Goal: Navigation & Orientation: Find specific page/section

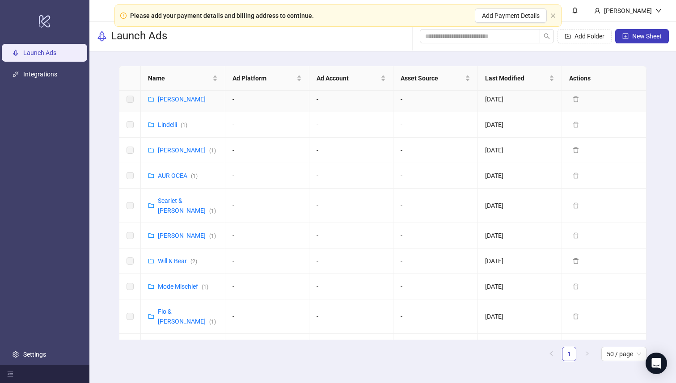
scroll to position [378, 0]
click at [166, 233] on link "[PERSON_NAME] ( 1 )" at bounding box center [187, 236] width 58 height 7
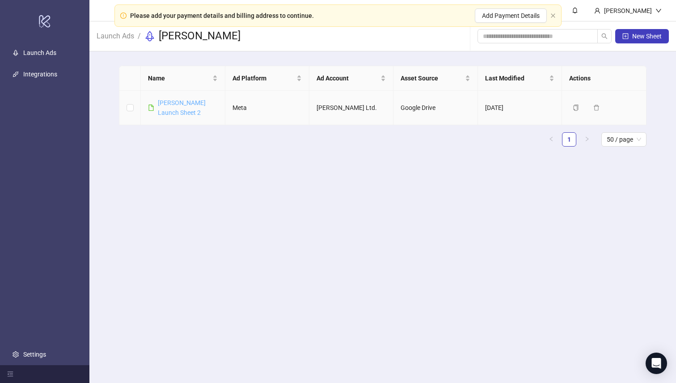
click at [178, 104] on link "[PERSON_NAME] Launch Sheet 2" at bounding box center [182, 107] width 48 height 17
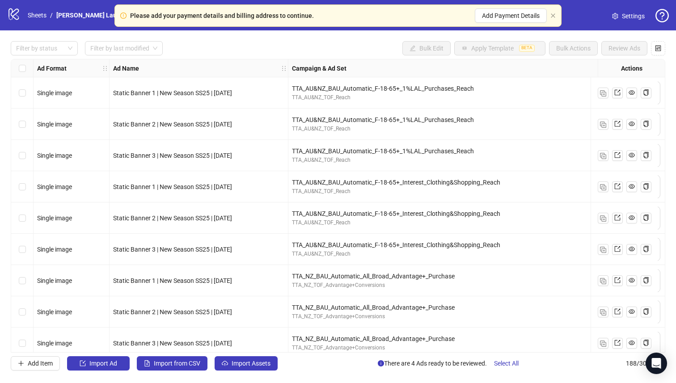
click at [36, 9] on div "logo/logo-mobile Sheets / [PERSON_NAME] Launch Sheet 2" at bounding box center [80, 15] width 147 height 16
click at [36, 13] on link "Sheets" at bounding box center [37, 15] width 22 height 10
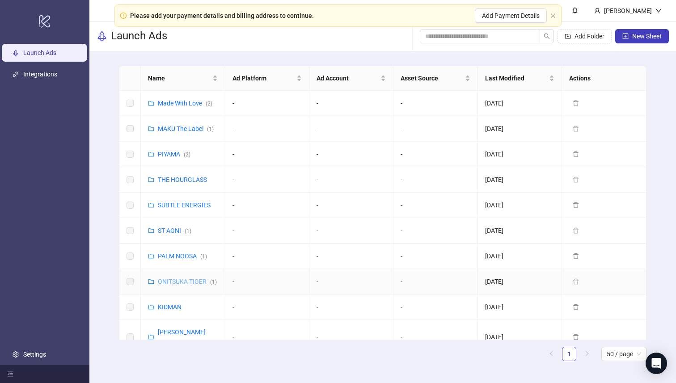
click at [182, 279] on link "ONITSUKA TIGER ( 1 )" at bounding box center [187, 281] width 59 height 7
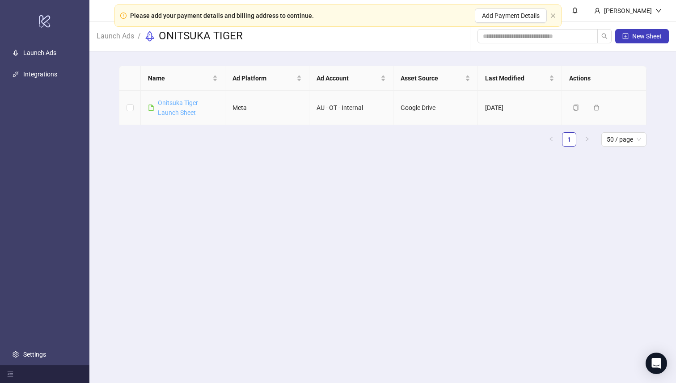
click at [173, 100] on link "Onitsuka Tiger Launch Sheet" at bounding box center [178, 107] width 40 height 17
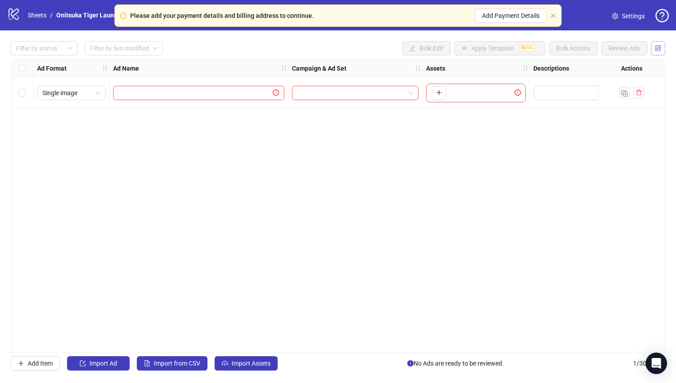
click at [657, 48] on icon "control" at bounding box center [658, 48] width 6 height 6
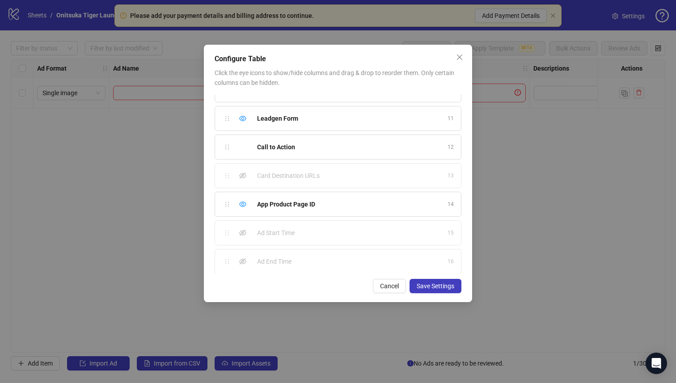
scroll to position [279, 0]
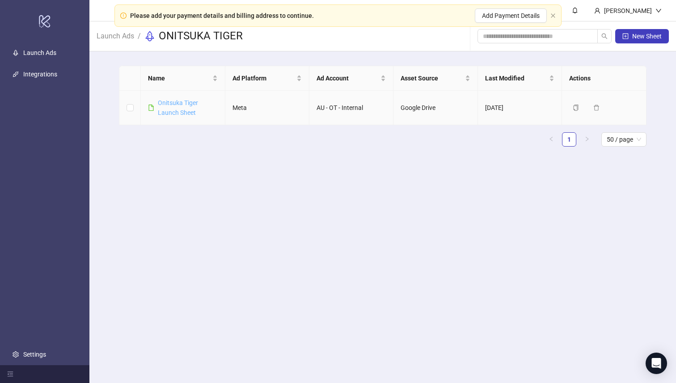
click at [178, 101] on link "Onitsuka Tiger Launch Sheet" at bounding box center [178, 107] width 40 height 17
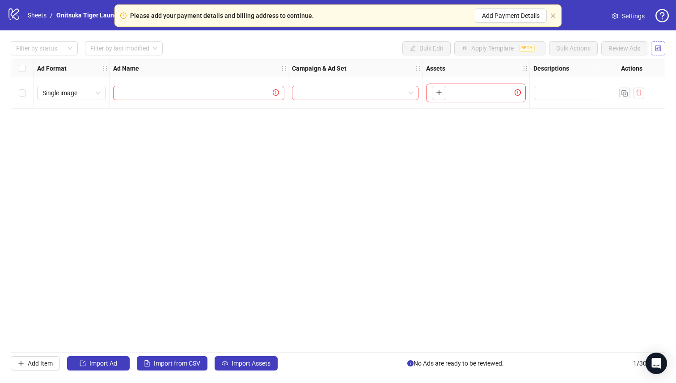
click at [659, 52] on span "button" at bounding box center [658, 48] width 6 height 7
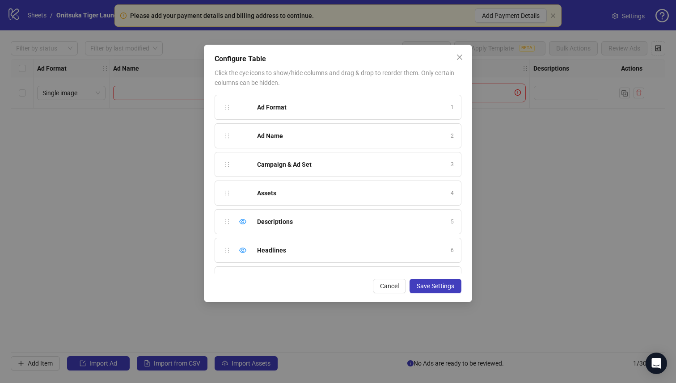
click at [164, 157] on div "Configure Table Click the eye icons to show/hide columns and drag & drop to reo…" at bounding box center [338, 191] width 676 height 383
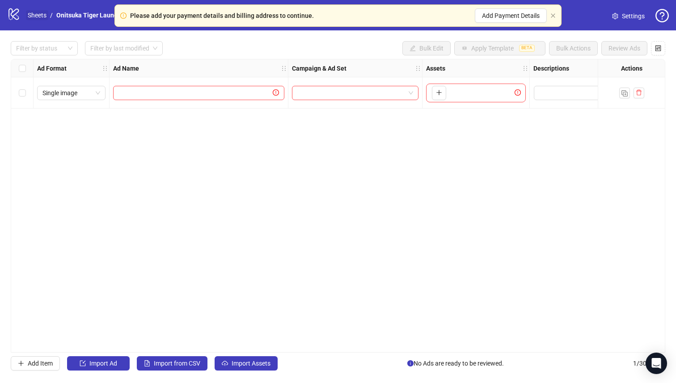
click at [42, 14] on link "Sheets" at bounding box center [37, 15] width 22 height 10
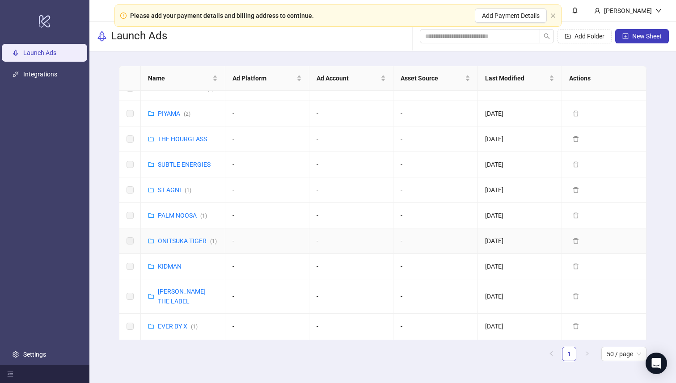
scroll to position [44, 0]
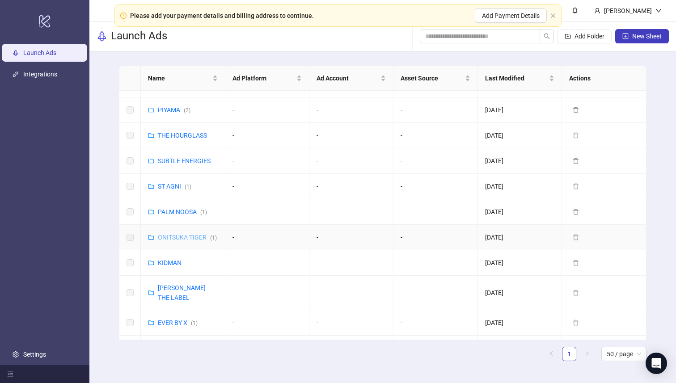
click at [184, 236] on link "ONITSUKA TIGER ( 1 )" at bounding box center [187, 237] width 59 height 7
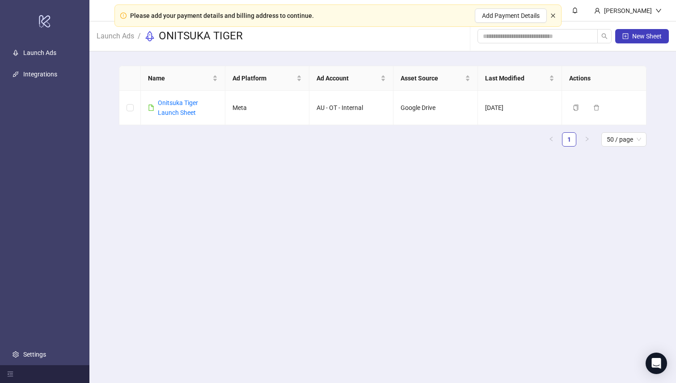
click at [553, 17] on icon "close" at bounding box center [552, 15] width 5 height 5
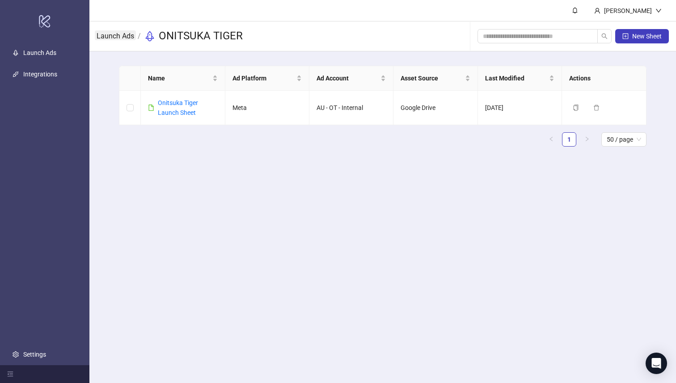
click at [119, 39] on link "Launch Ads" at bounding box center [115, 35] width 41 height 10
